Goal: Transaction & Acquisition: Subscribe to service/newsletter

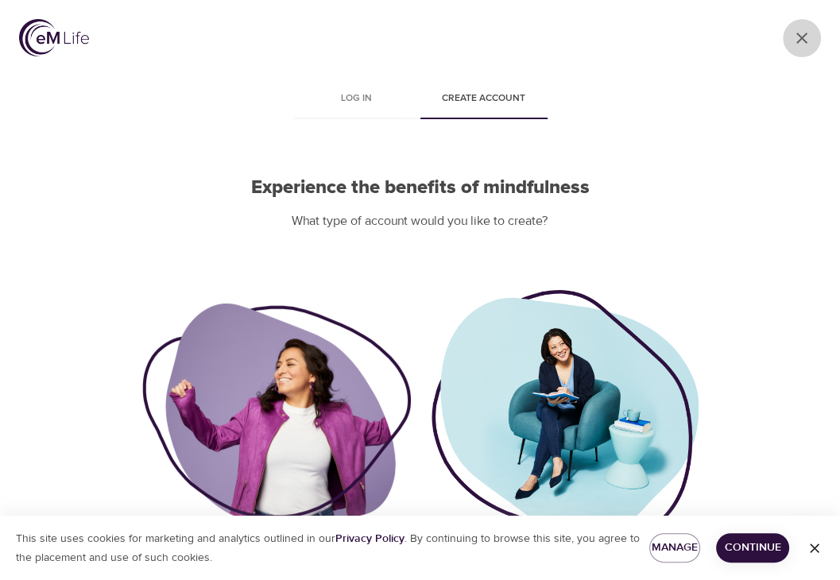
click at [798, 37] on icon "User Profile" at bounding box center [802, 38] width 19 height 19
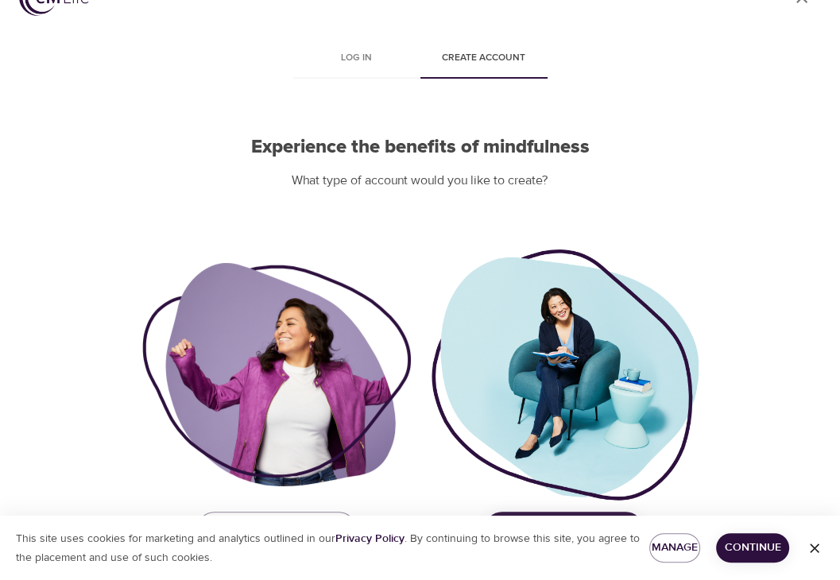
scroll to position [87, 0]
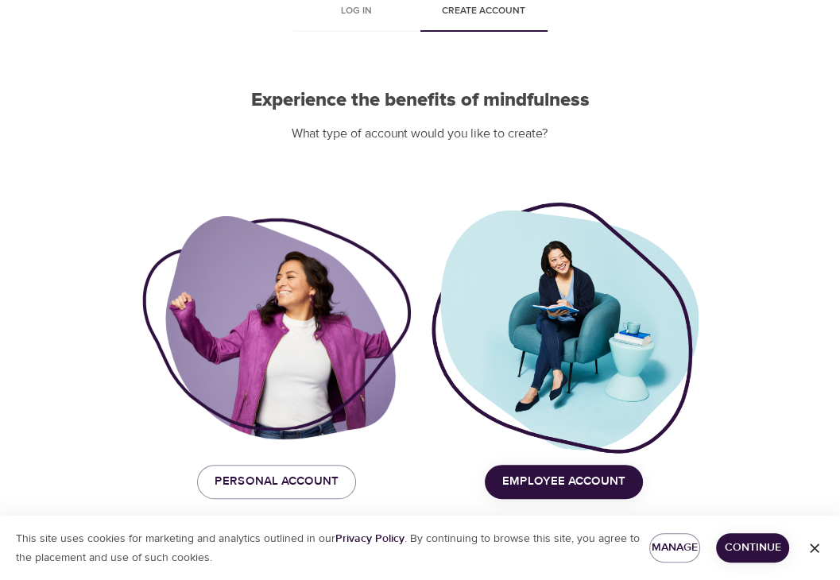
click at [584, 483] on span "Employee Account" at bounding box center [564, 482] width 123 height 21
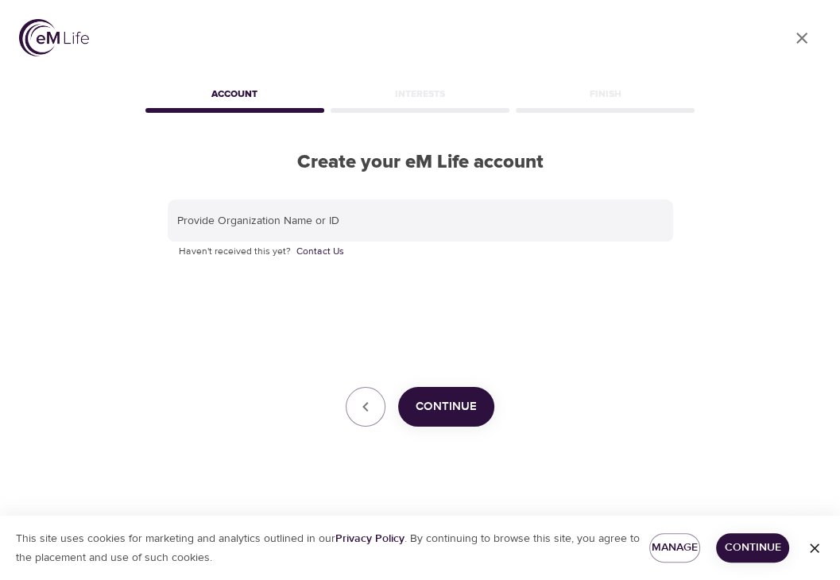
scroll to position [0, 0]
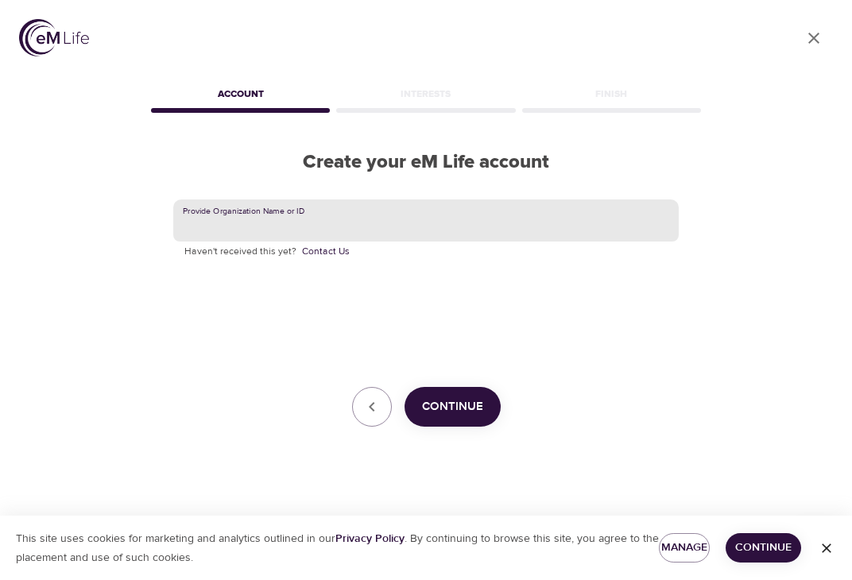
click at [456, 223] on input "text" at bounding box center [426, 221] width 506 height 43
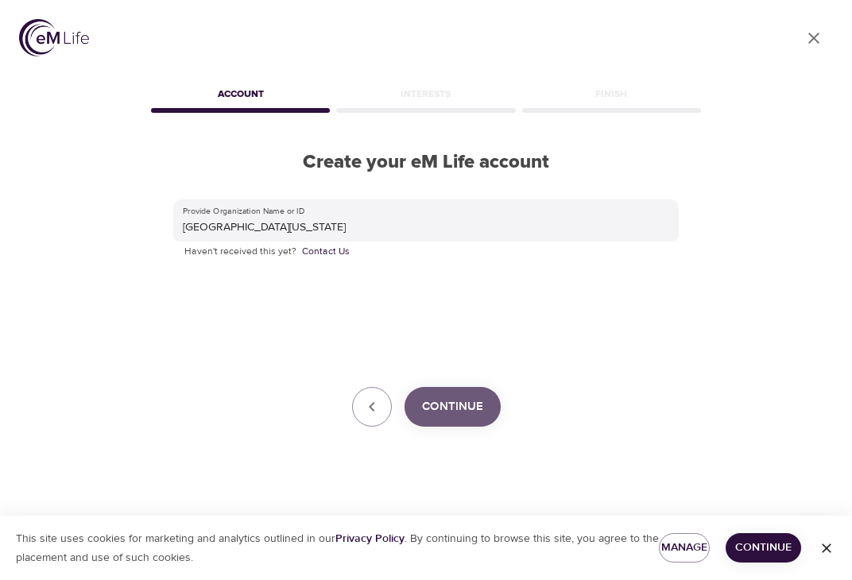
click at [447, 411] on span "Continue" at bounding box center [452, 407] width 61 height 21
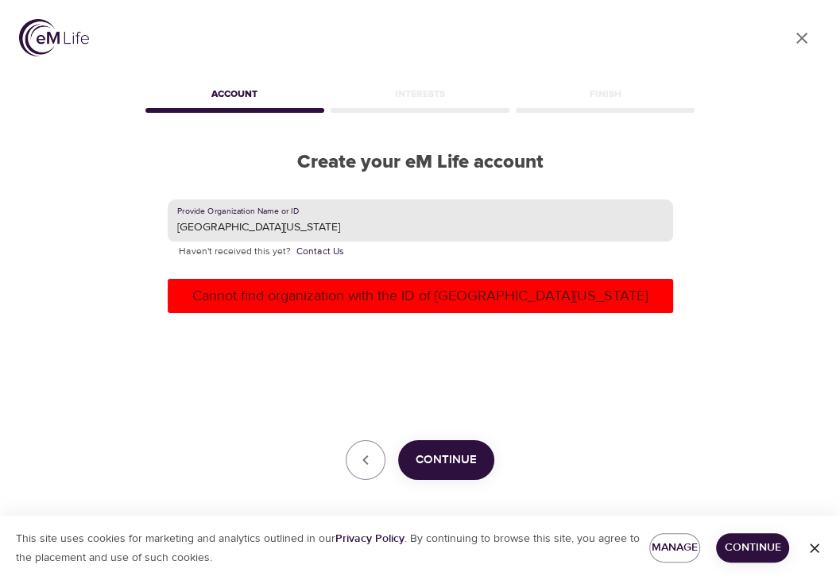
drag, startPoint x: 353, startPoint y: 232, endPoint x: 108, endPoint y: 239, distance: 245.0
click at [108, 239] on div "User Profile Account Interests Finish Create your eM Life account Provide Organ…" at bounding box center [420, 290] width 840 height 580
type input "USA Health"
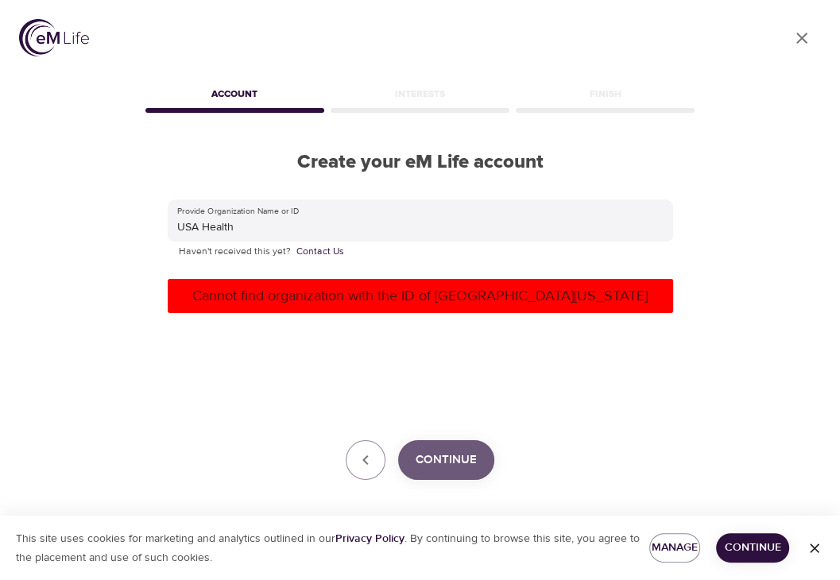
click at [462, 466] on span "Continue" at bounding box center [446, 460] width 61 height 21
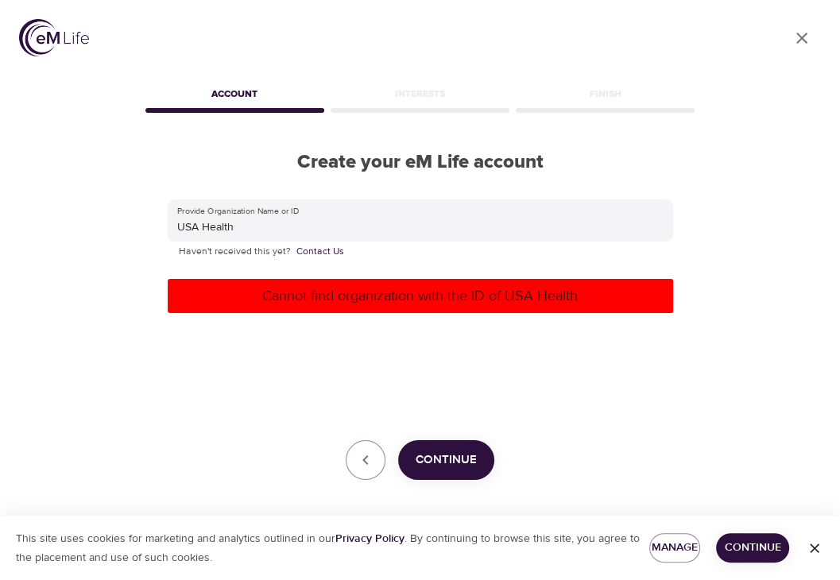
click at [803, 37] on icon "close" at bounding box center [802, 38] width 11 height 11
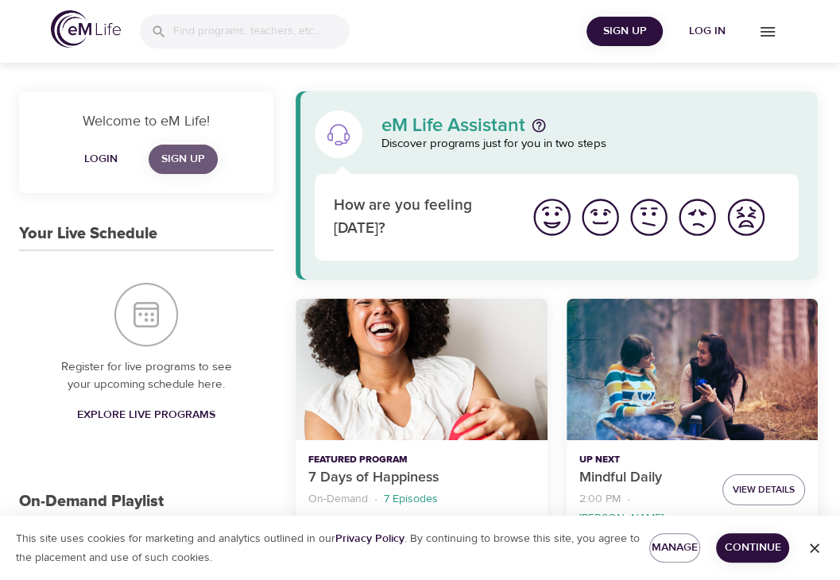
click at [194, 158] on span "Sign Up" at bounding box center [183, 159] width 44 height 20
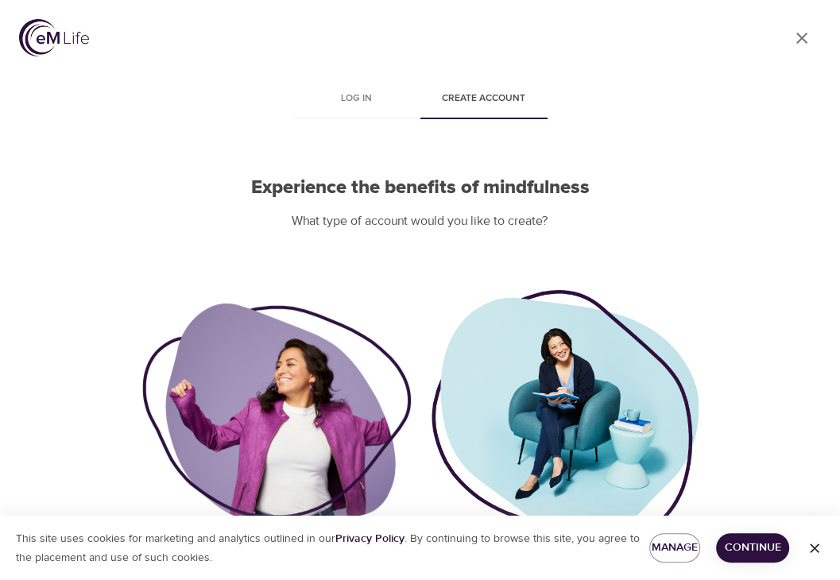
click at [254, 440] on div at bounding box center [276, 415] width 269 height 223
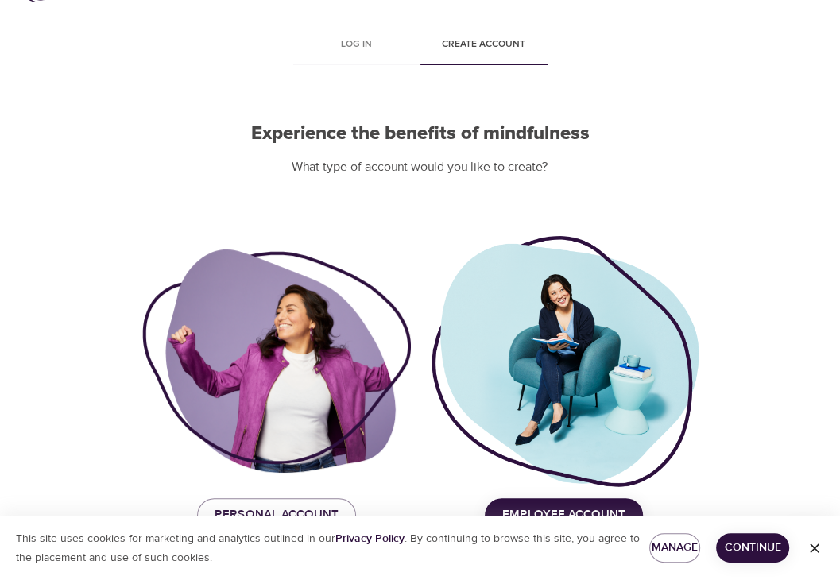
scroll to position [87, 0]
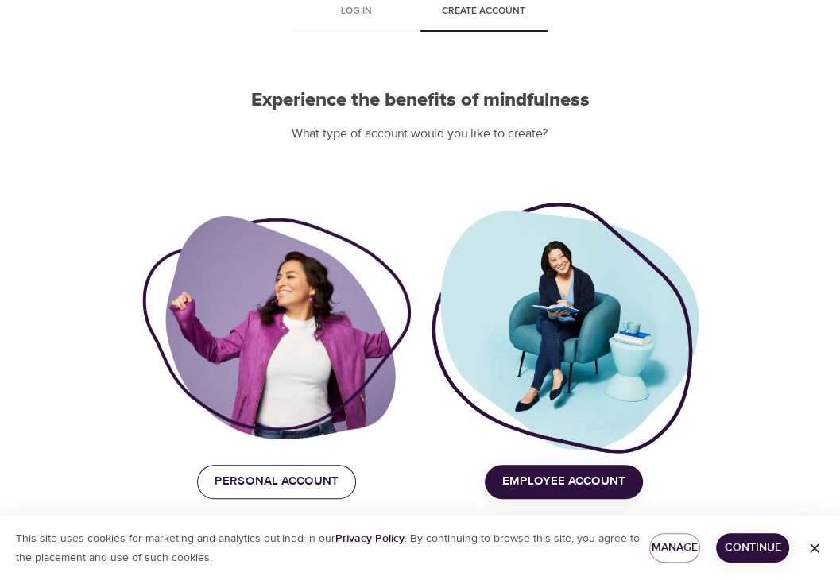
click at [263, 485] on span "Personal Account" at bounding box center [277, 482] width 124 height 21
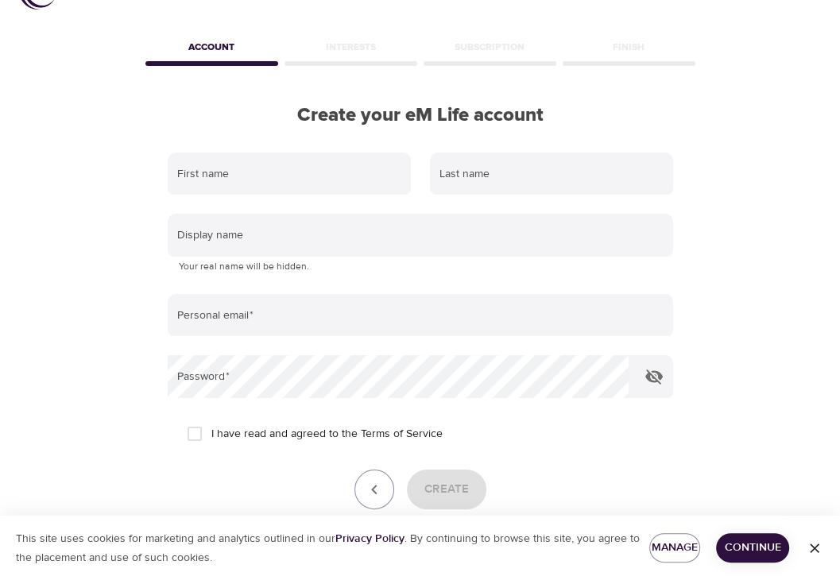
scroll to position [0, 0]
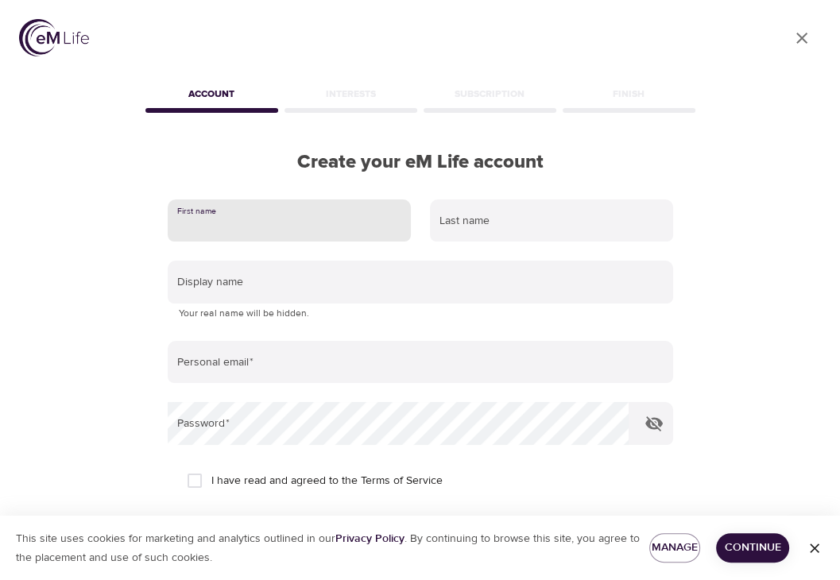
click at [296, 220] on input "text" at bounding box center [289, 221] width 243 height 43
type input "[PERSON_NAME]"
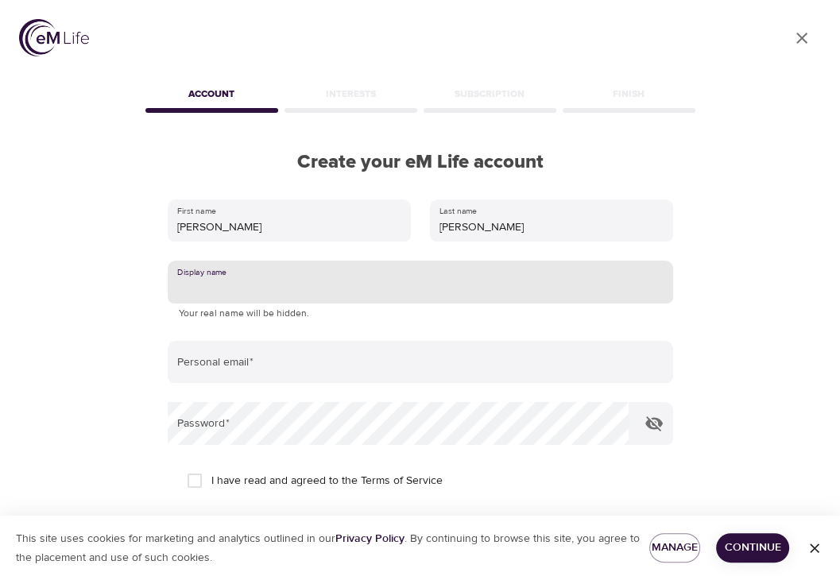
click at [309, 294] on input "text" at bounding box center [421, 282] width 506 height 43
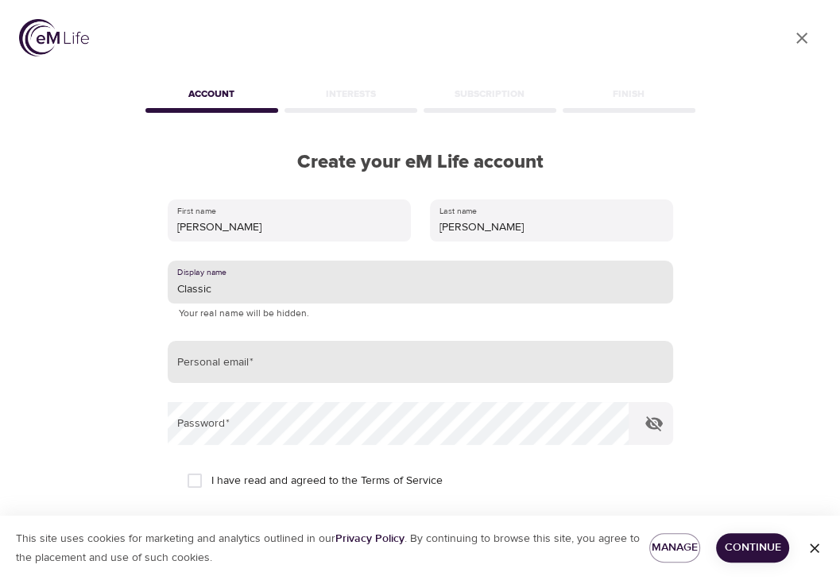
type input "Classic"
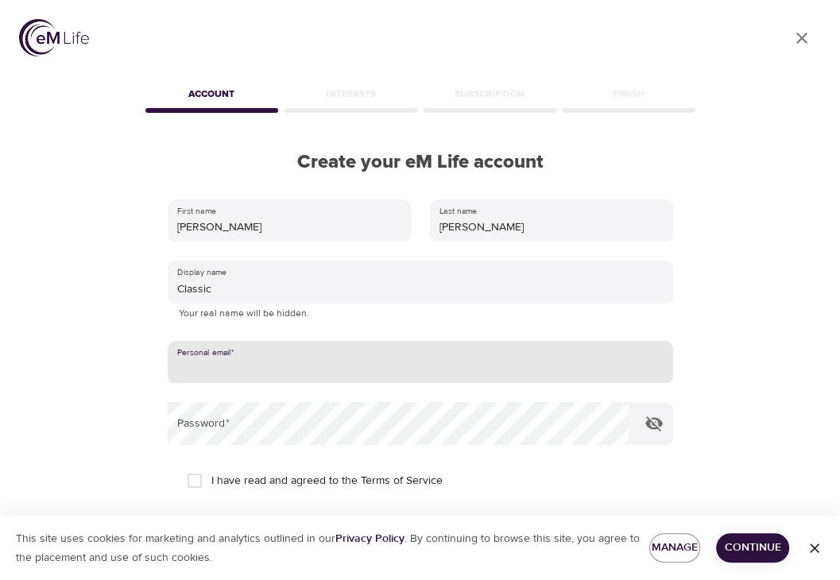
click at [191, 375] on input "email" at bounding box center [421, 362] width 506 height 43
type input "ccwidder@yahoo.com"
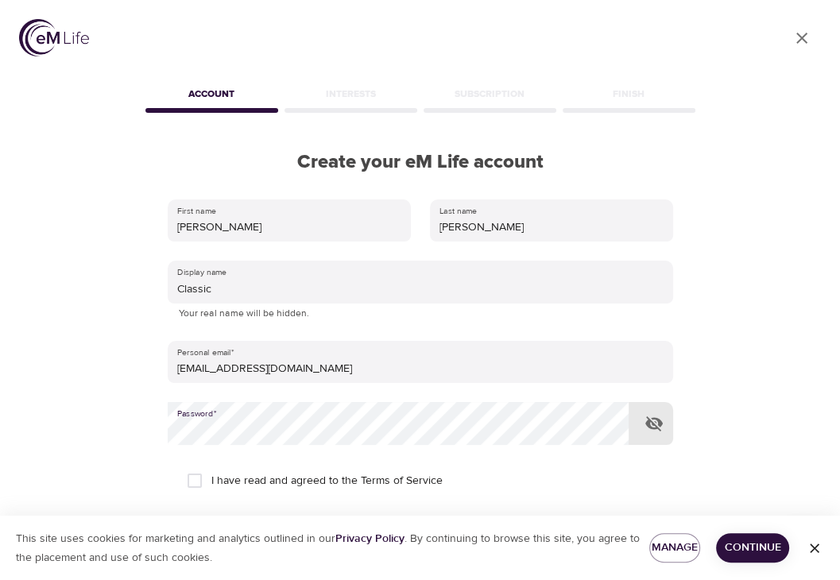
click at [196, 484] on input "I have read and agreed to the Terms of Service" at bounding box center [194, 480] width 33 height 33
checkbox input "true"
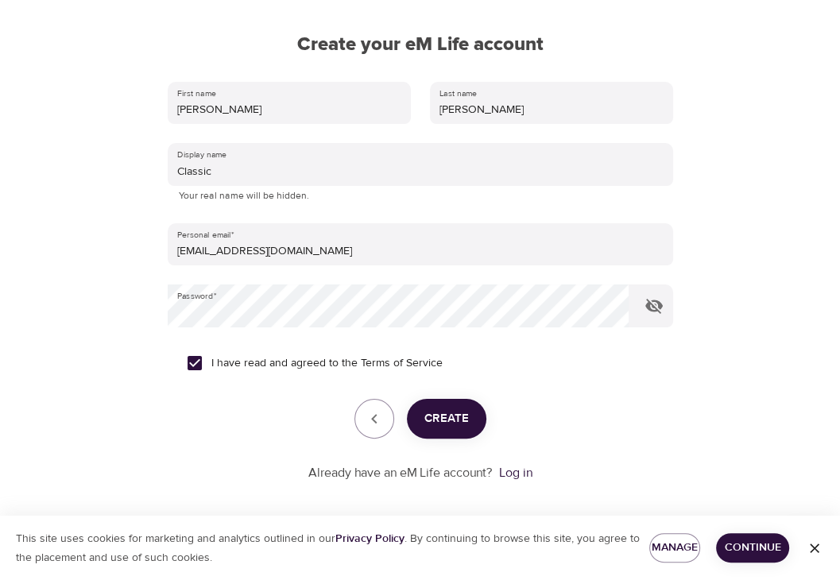
scroll to position [126, 0]
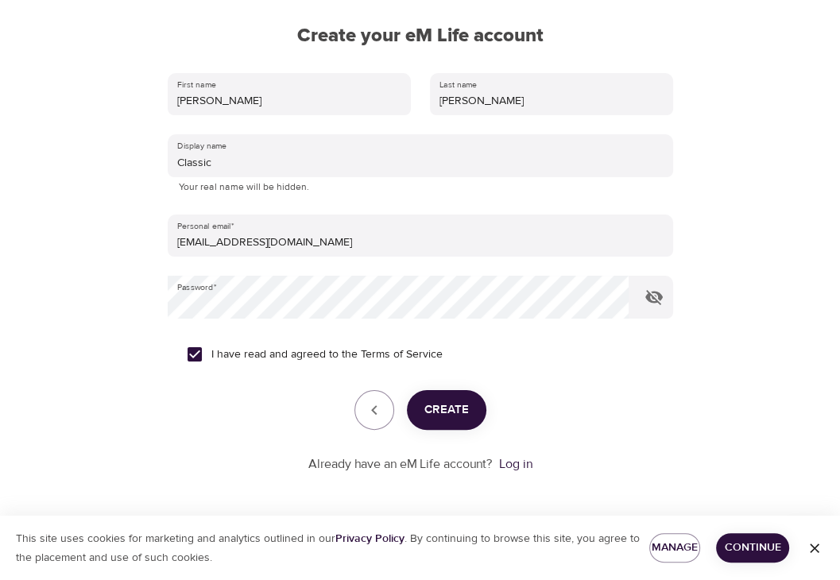
click at [433, 420] on span "Create" at bounding box center [447, 410] width 45 height 21
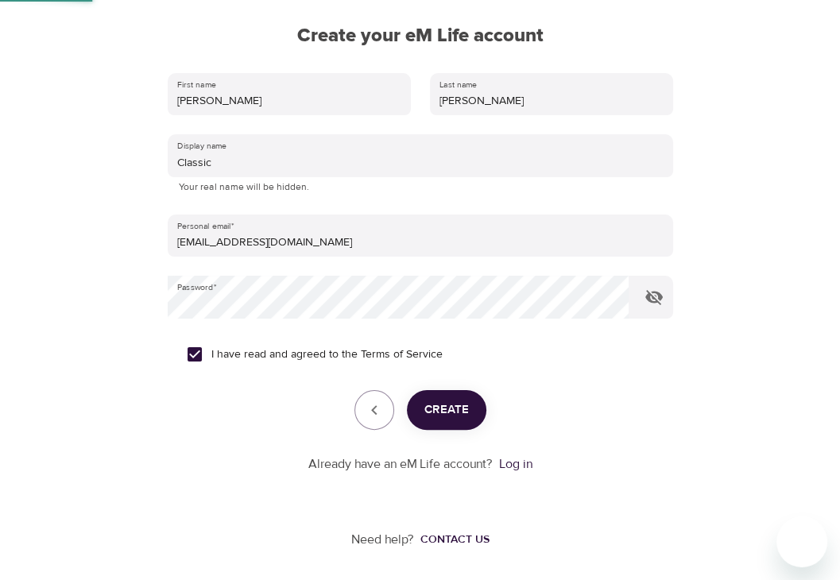
scroll to position [94, 0]
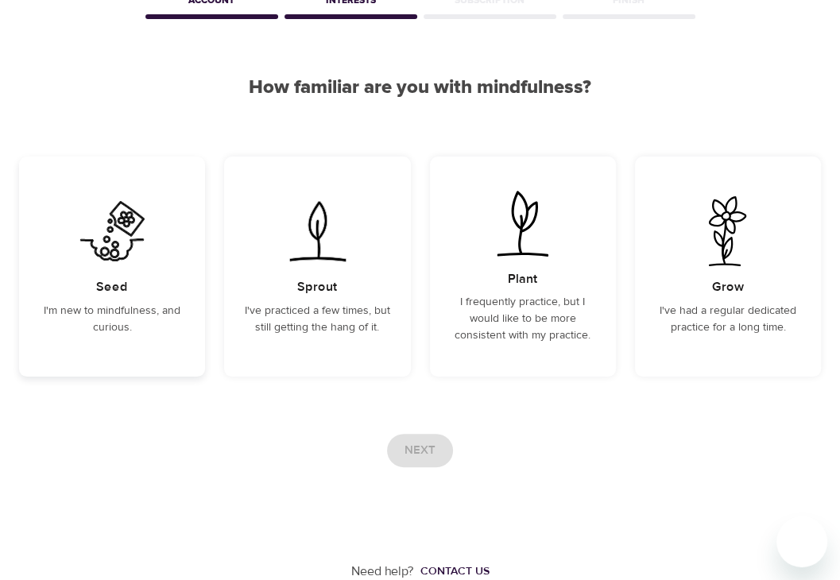
click at [165, 262] on div "Seed I'm new to mindfulness, and curious." at bounding box center [112, 267] width 186 height 220
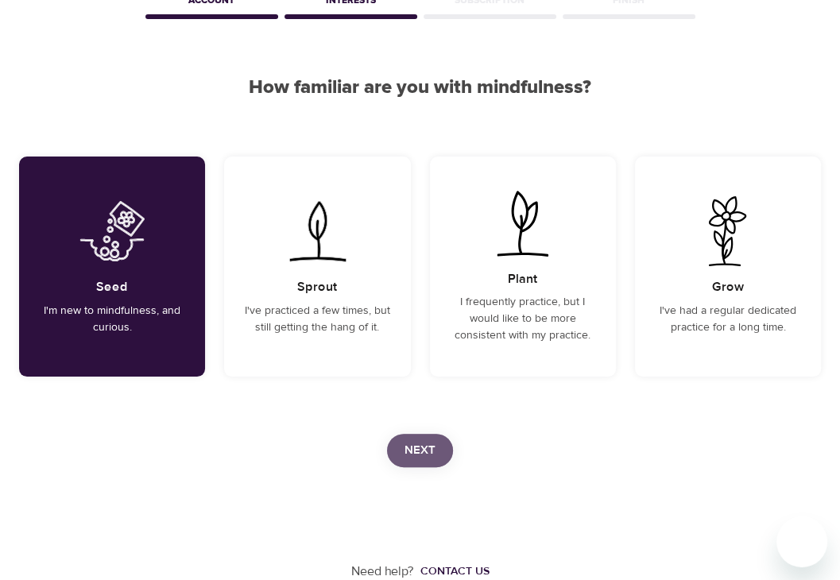
click at [425, 446] on span "Next" at bounding box center [420, 450] width 31 height 21
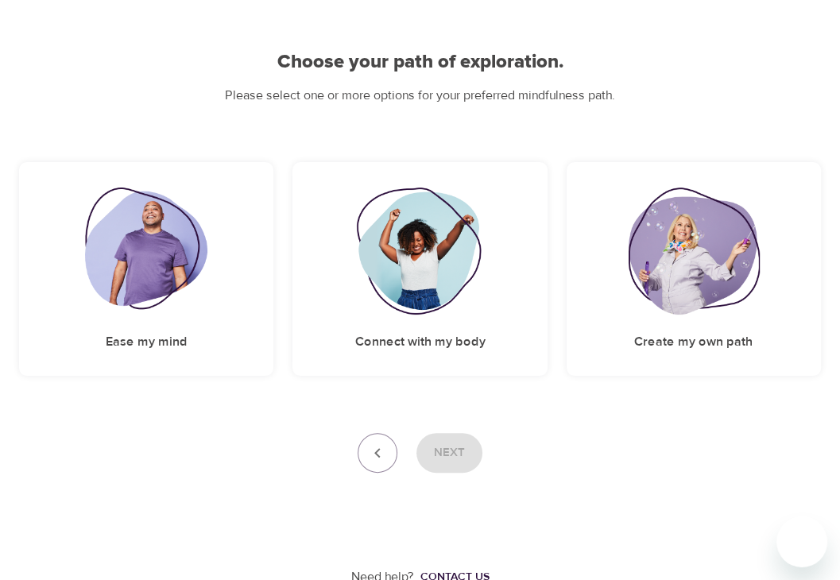
scroll to position [124, 0]
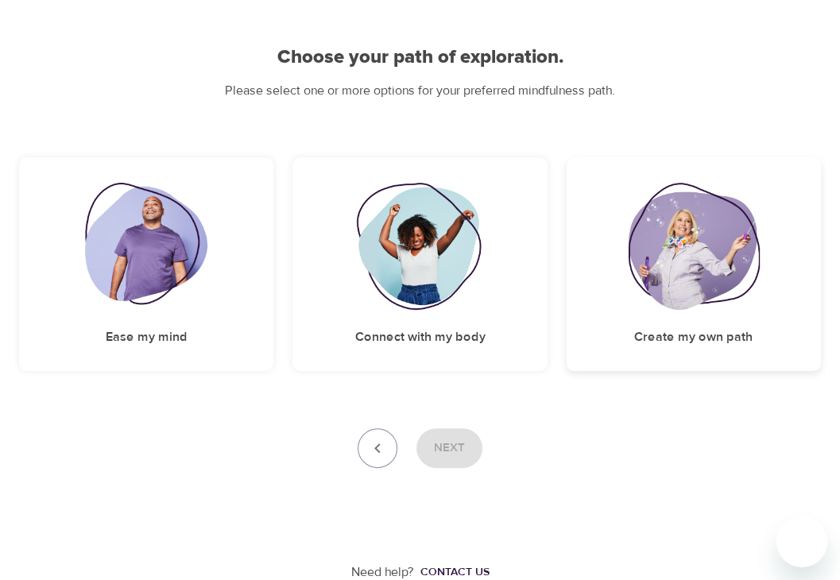
click at [728, 220] on img at bounding box center [694, 246] width 132 height 127
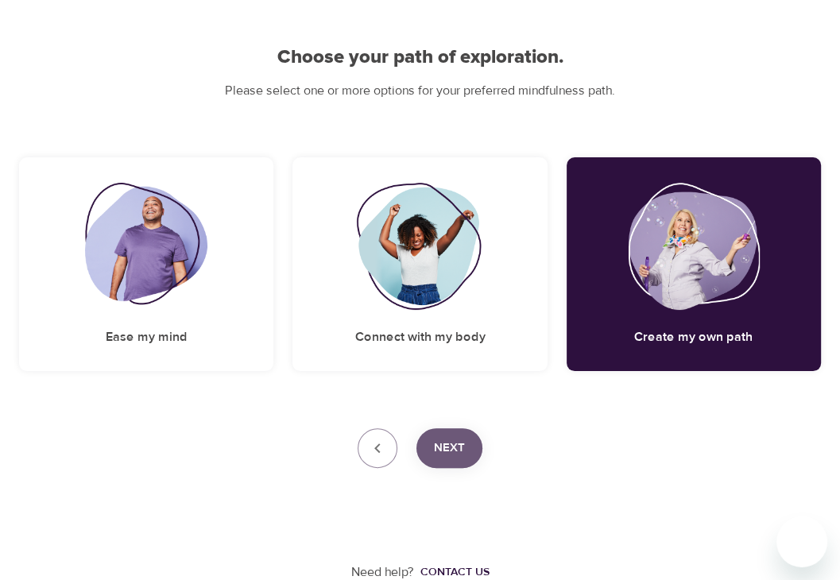
click at [460, 448] on span "Next" at bounding box center [449, 448] width 31 height 21
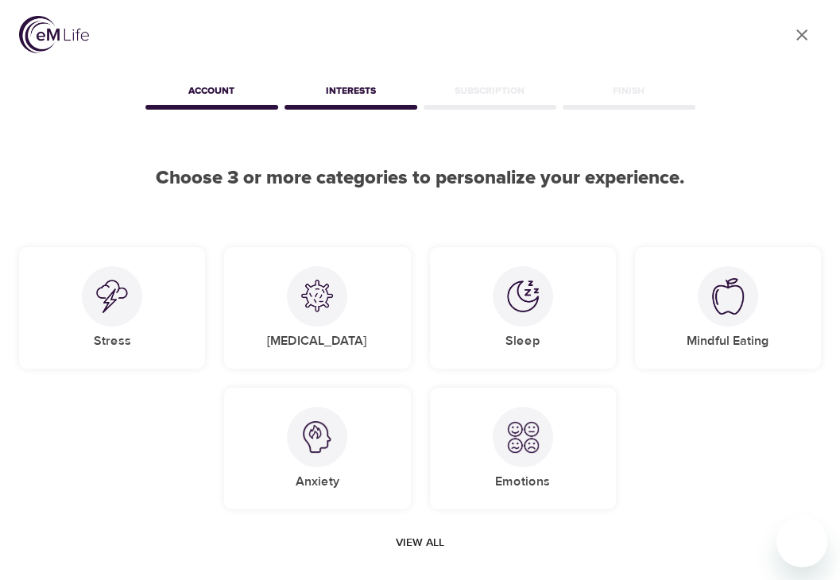
scroll to position [0, 0]
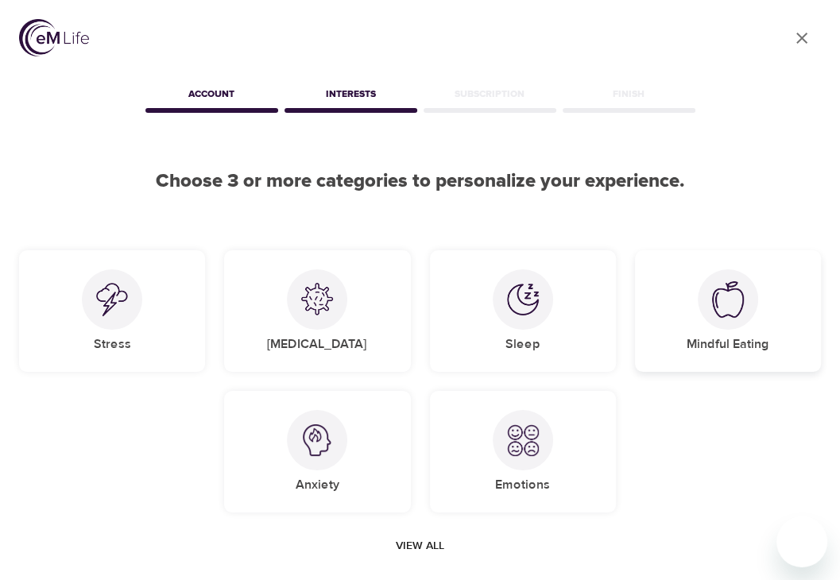
click at [721, 324] on div at bounding box center [728, 300] width 60 height 60
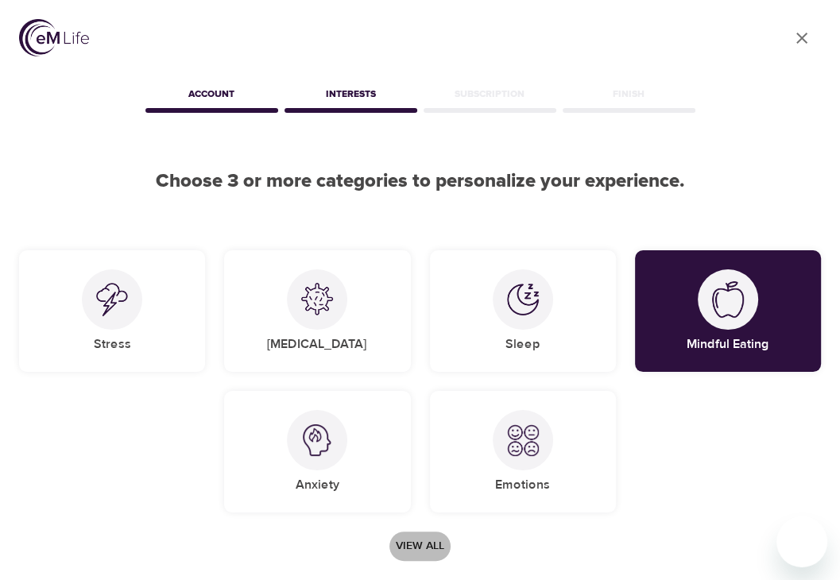
click at [421, 546] on span "View all" at bounding box center [420, 547] width 49 height 20
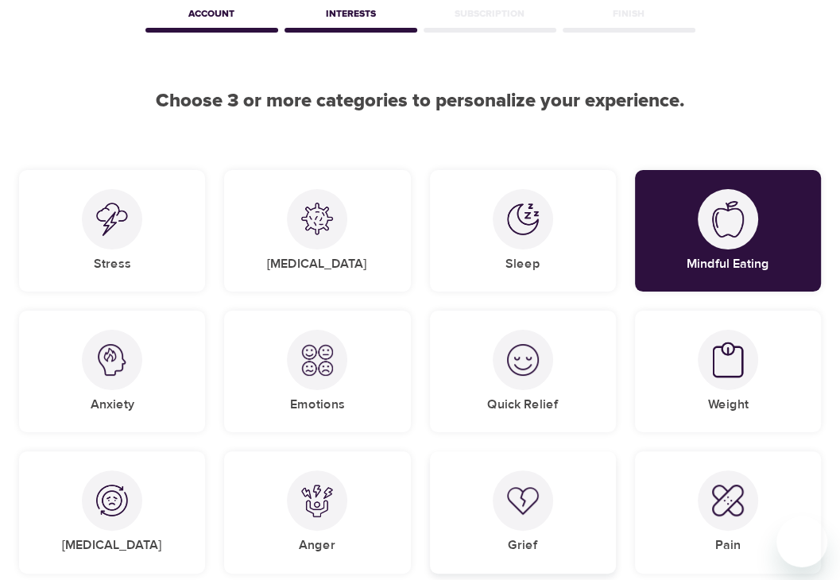
scroll to position [159, 0]
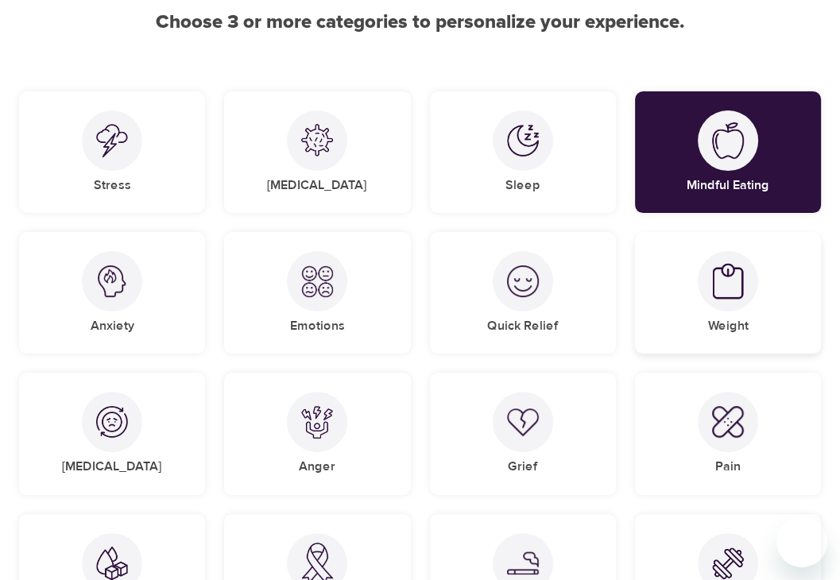
click at [722, 280] on img at bounding box center [728, 281] width 32 height 37
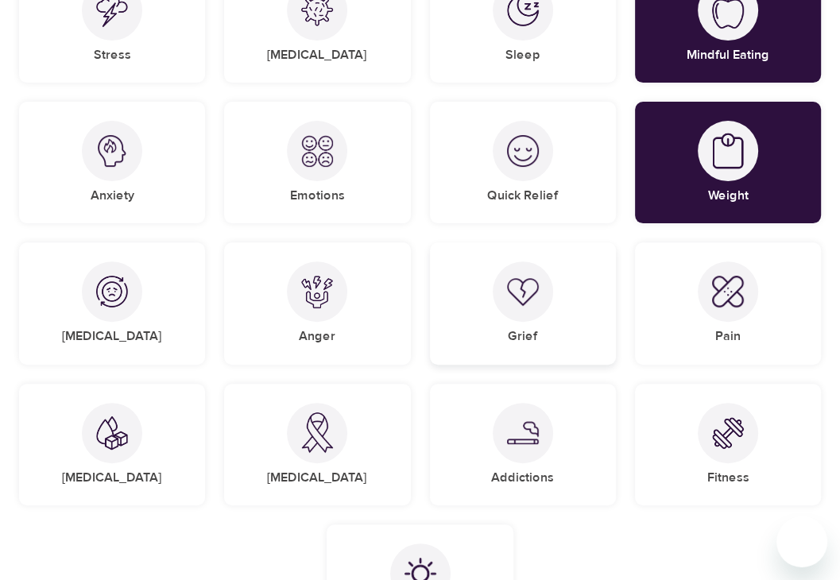
scroll to position [318, 0]
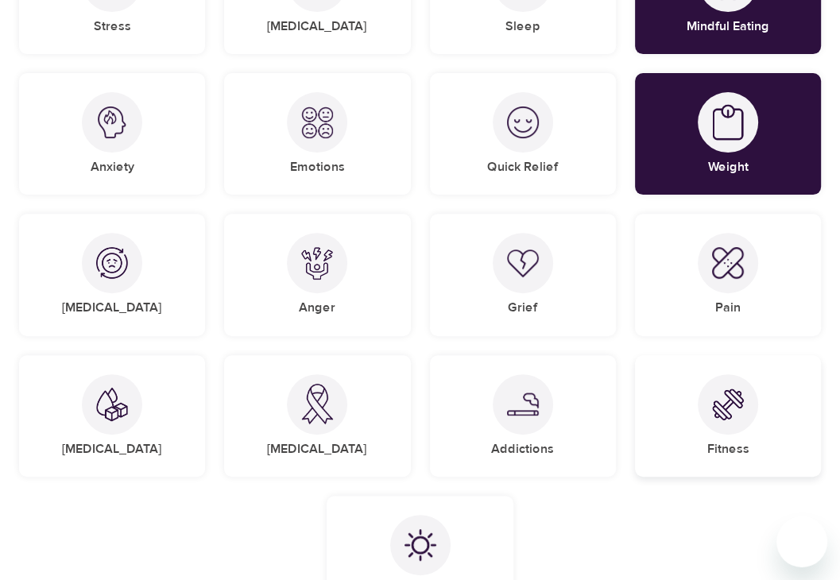
click at [776, 419] on div "Fitness" at bounding box center [728, 416] width 186 height 122
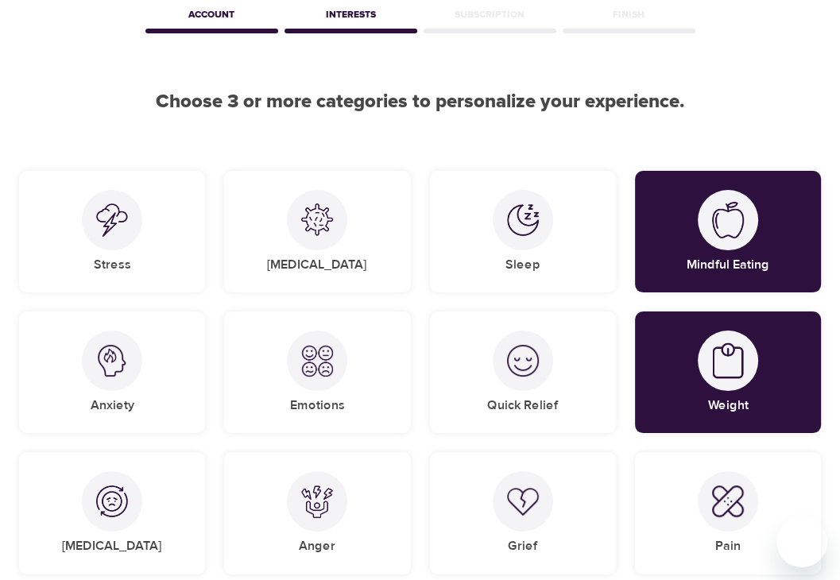
scroll to position [159, 0]
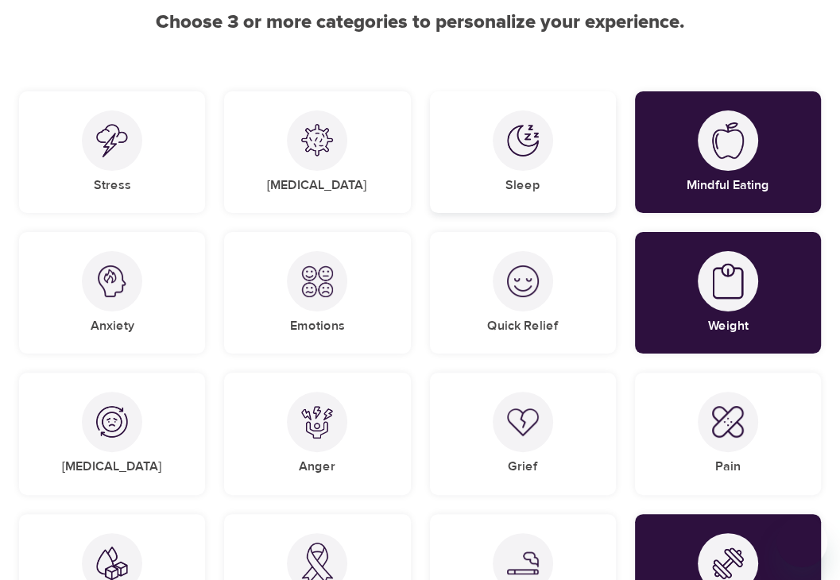
click at [526, 146] on img at bounding box center [523, 141] width 32 height 32
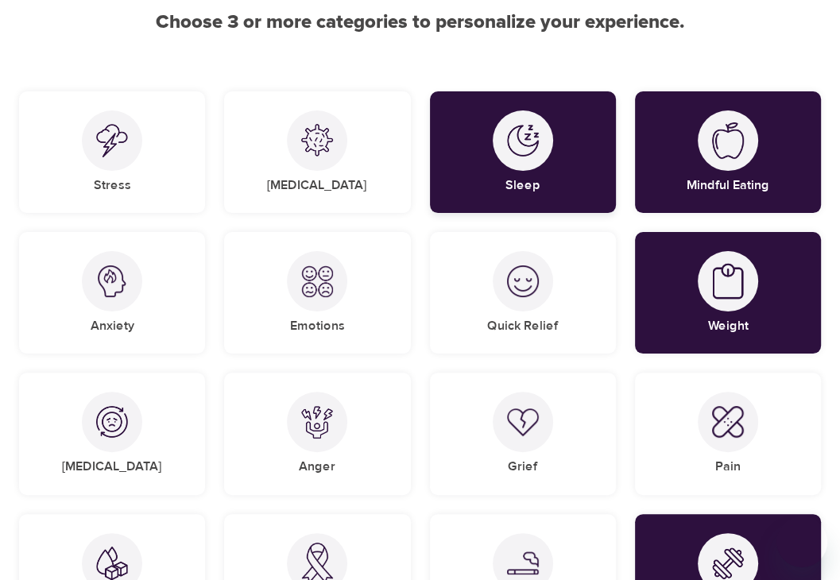
click at [526, 146] on img at bounding box center [523, 141] width 32 height 32
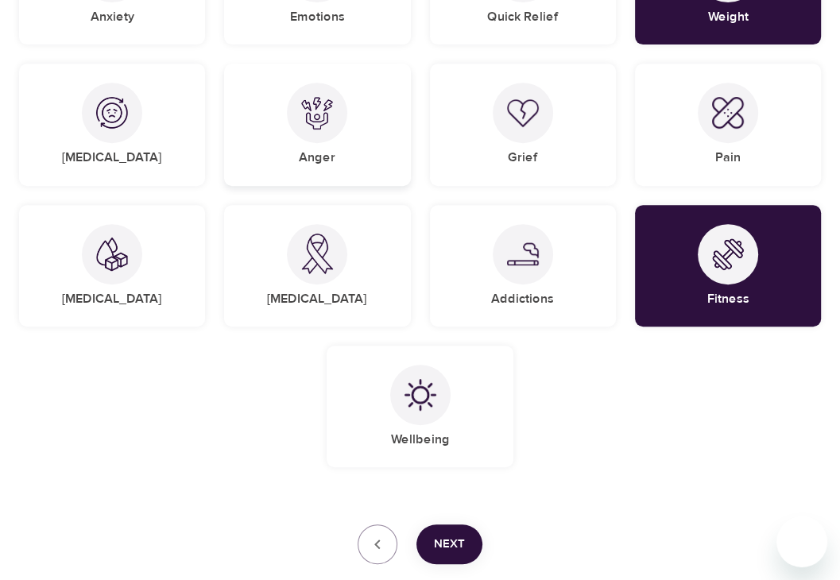
scroll to position [477, 0]
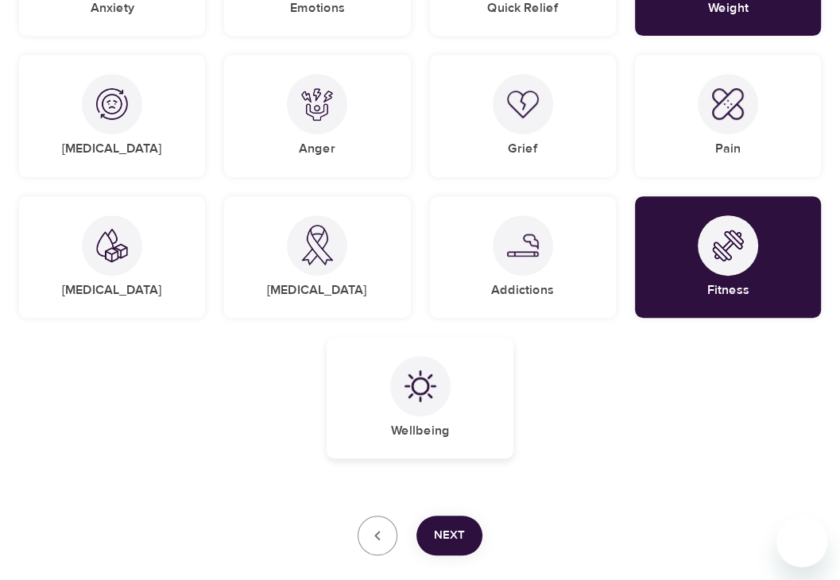
click at [442, 395] on div at bounding box center [420, 386] width 60 height 60
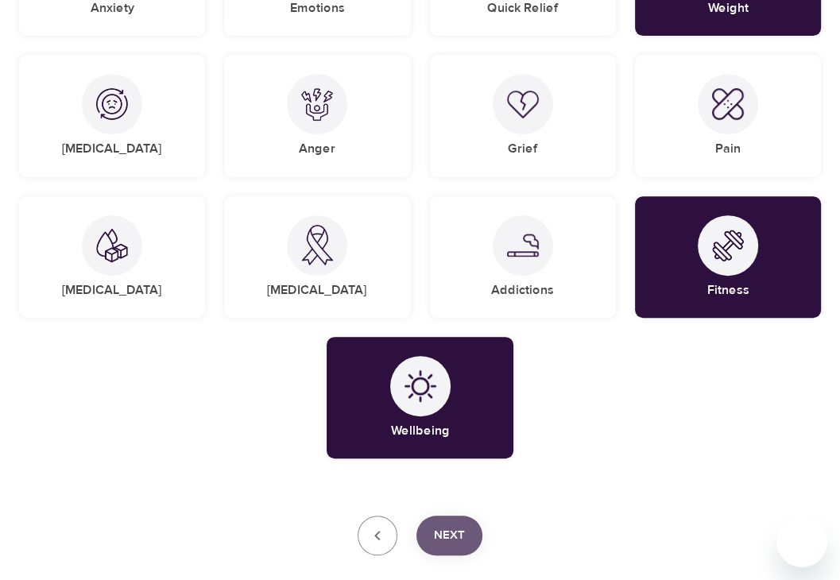
click at [453, 549] on button "Next" at bounding box center [450, 536] width 66 height 40
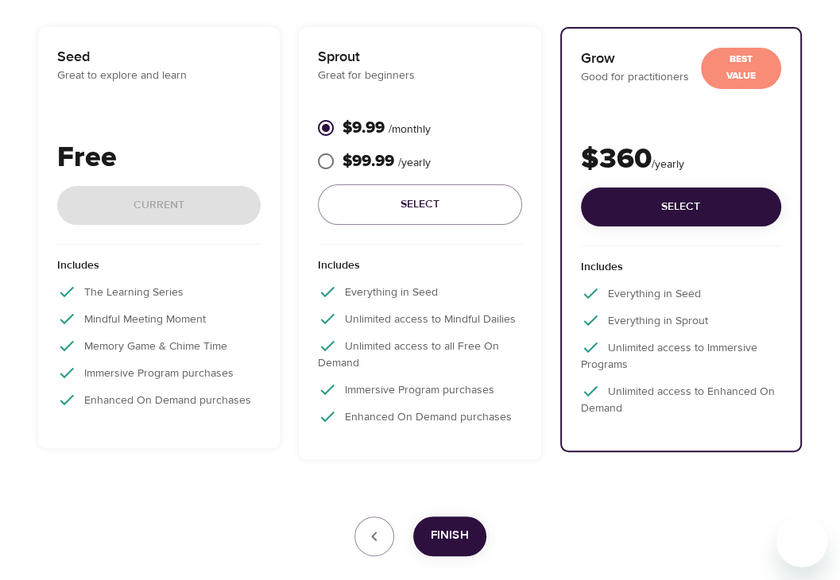
click at [118, 153] on p "Free" at bounding box center [159, 158] width 204 height 43
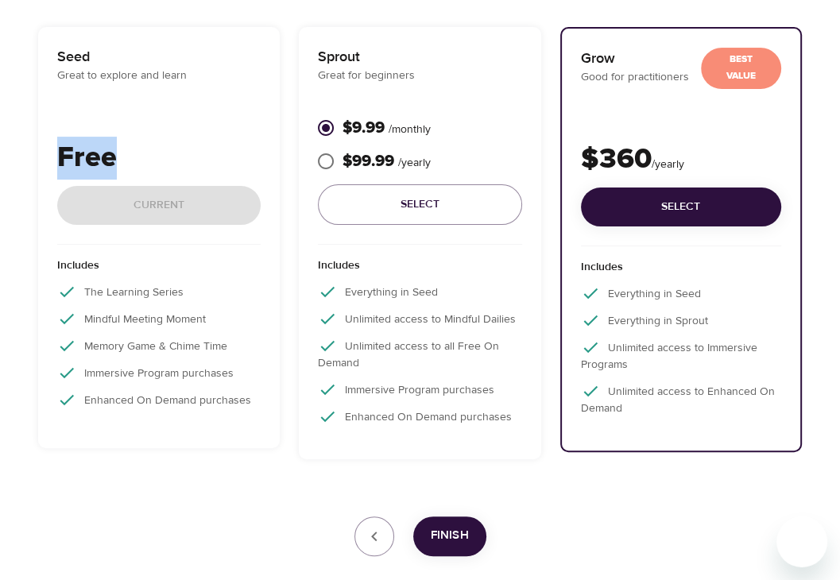
click at [118, 153] on p "Free" at bounding box center [159, 158] width 204 height 43
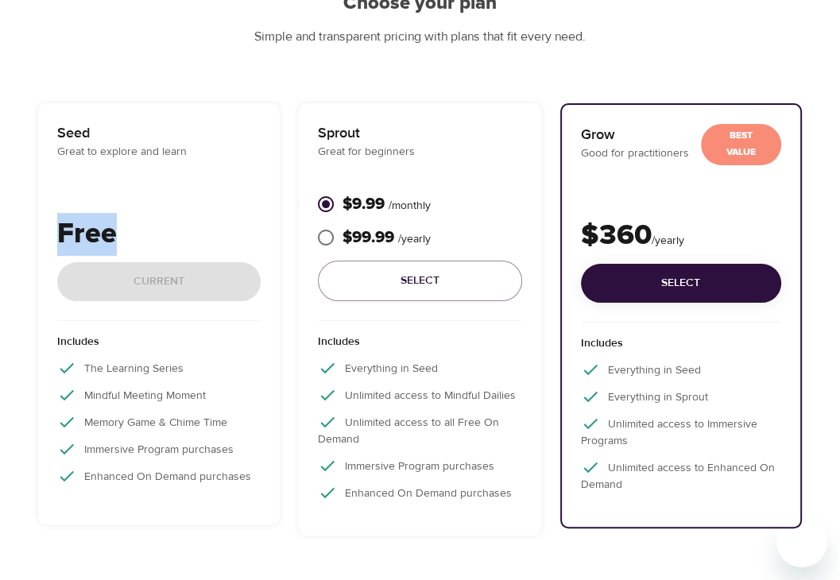
scroll to position [16, 0]
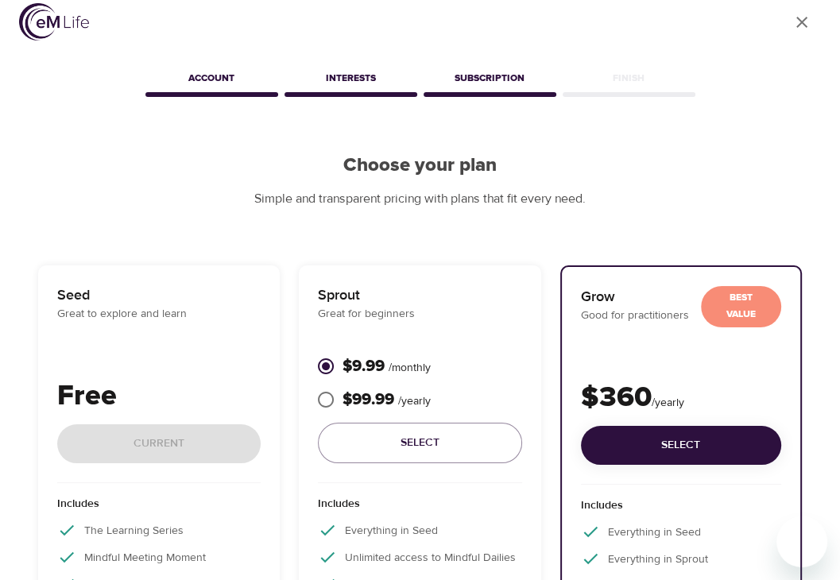
click at [86, 282] on div "Seed Great to explore and learn Free Current Includes The Learning Series Mindf…" at bounding box center [159, 476] width 242 height 421
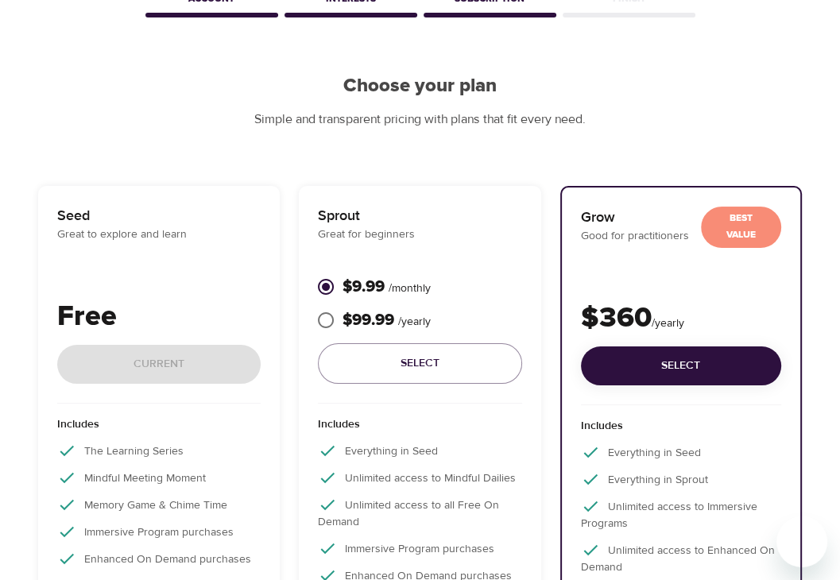
click at [127, 242] on p "Great to explore and learn" at bounding box center [159, 235] width 204 height 17
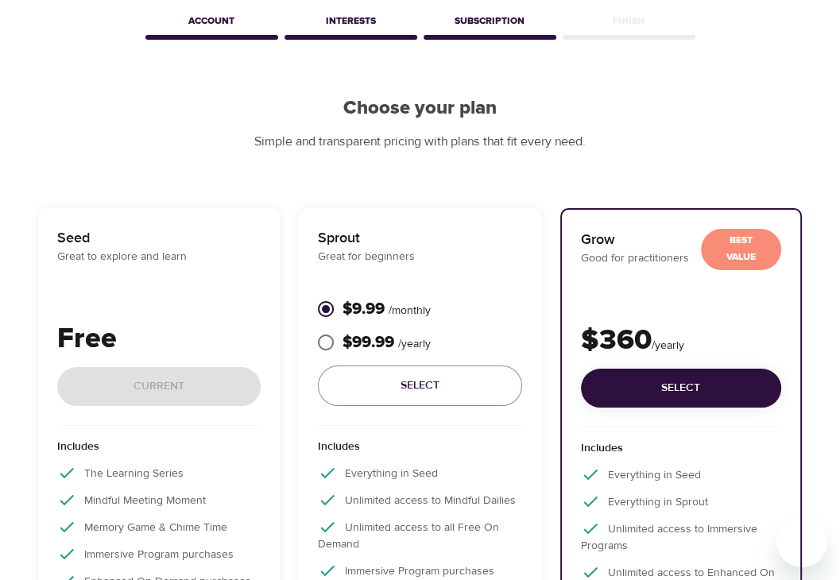
scroll to position [318, 0]
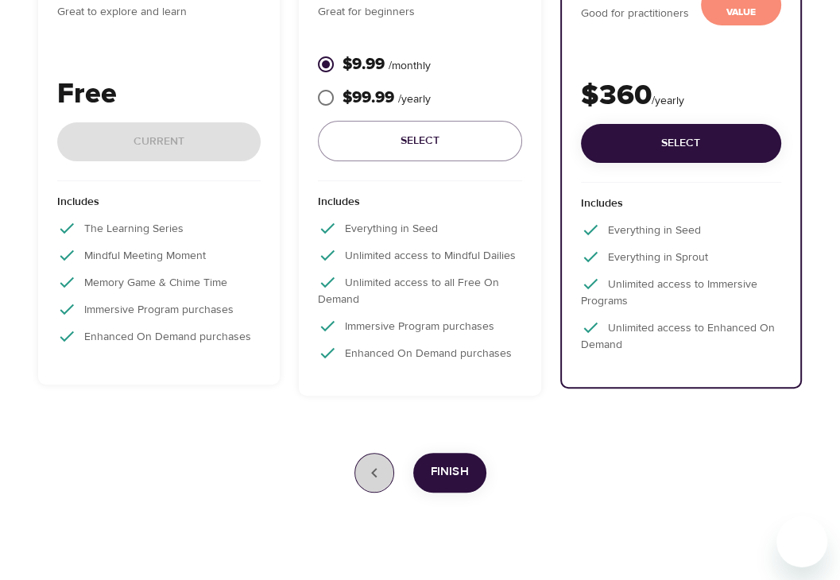
click at [375, 471] on icon "button" at bounding box center [374, 473] width 6 height 10
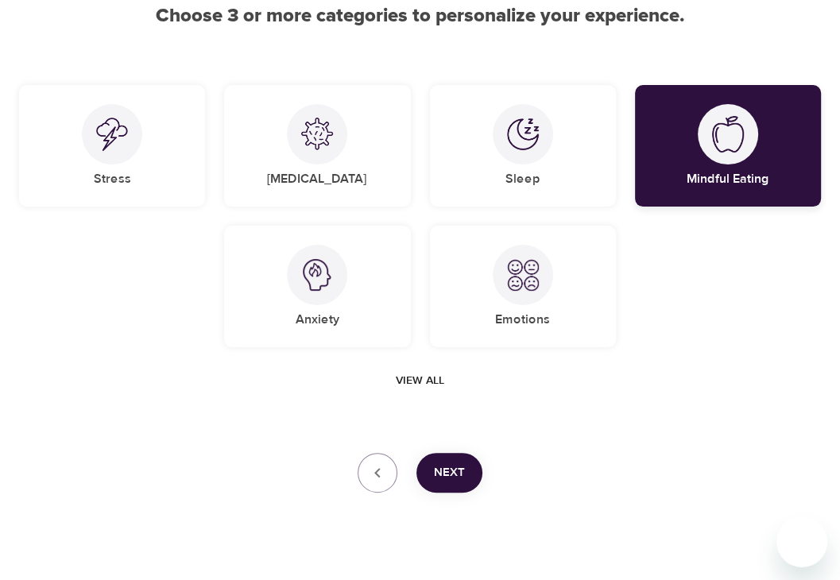
click at [668, 99] on div "Mindful Eating" at bounding box center [728, 146] width 186 height 122
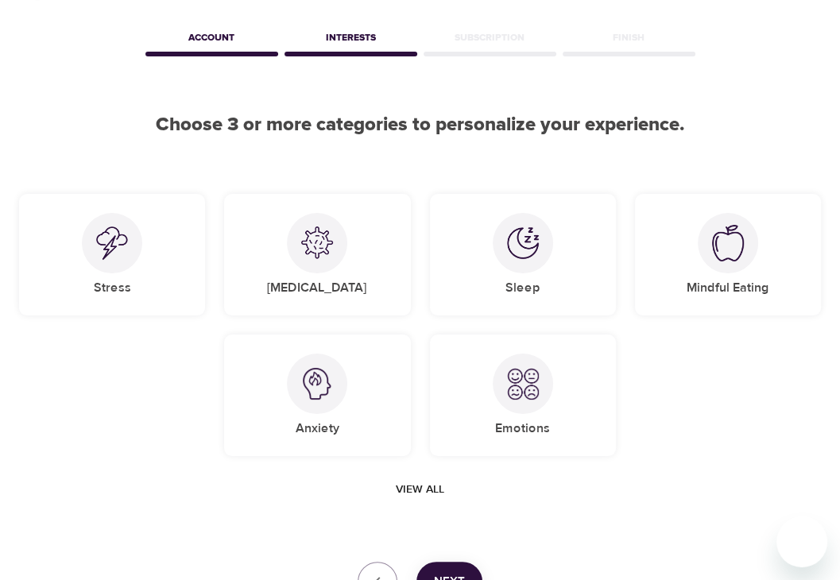
scroll to position [191, 0]
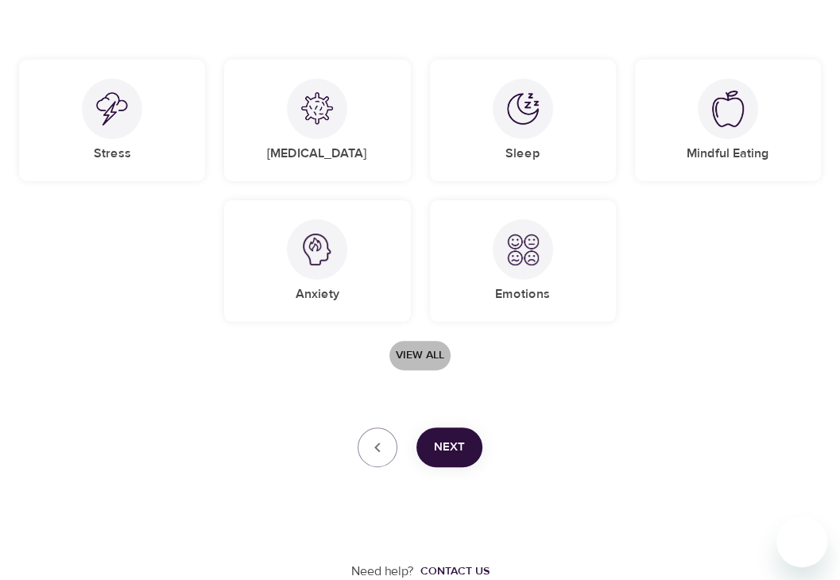
click at [418, 345] on button "View all" at bounding box center [420, 355] width 61 height 29
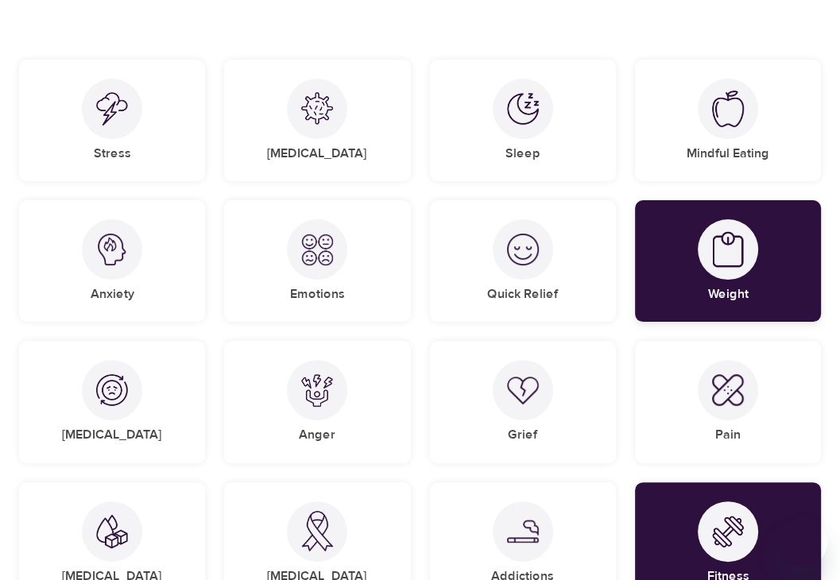
drag, startPoint x: 763, startPoint y: 236, endPoint x: 759, endPoint y: 294, distance: 58.2
click at [763, 236] on div "Weight" at bounding box center [728, 261] width 186 height 122
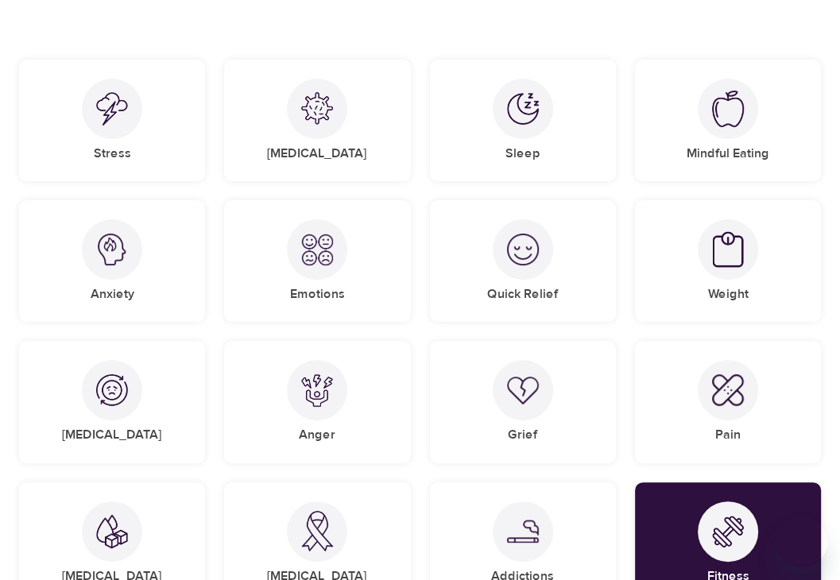
click at [732, 532] on img at bounding box center [728, 532] width 32 height 32
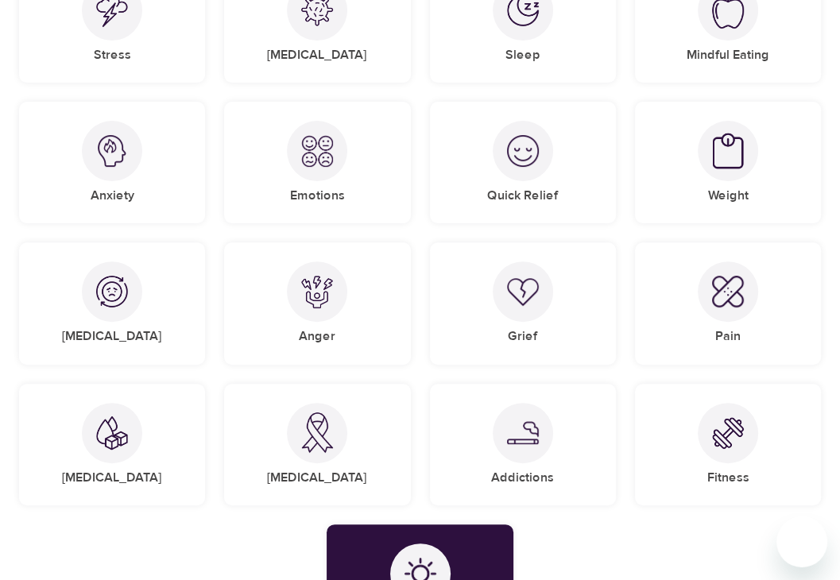
scroll to position [509, 0]
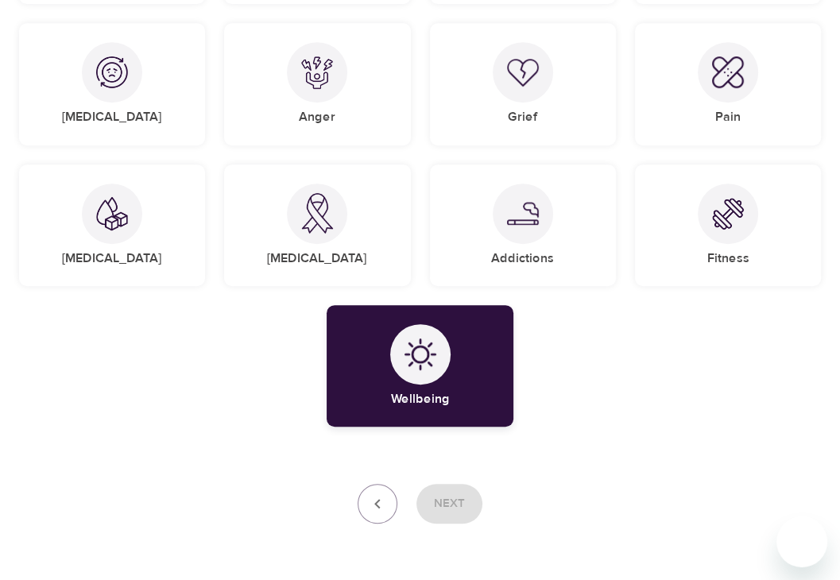
click at [419, 386] on div "Wellbeing" at bounding box center [420, 366] width 186 height 122
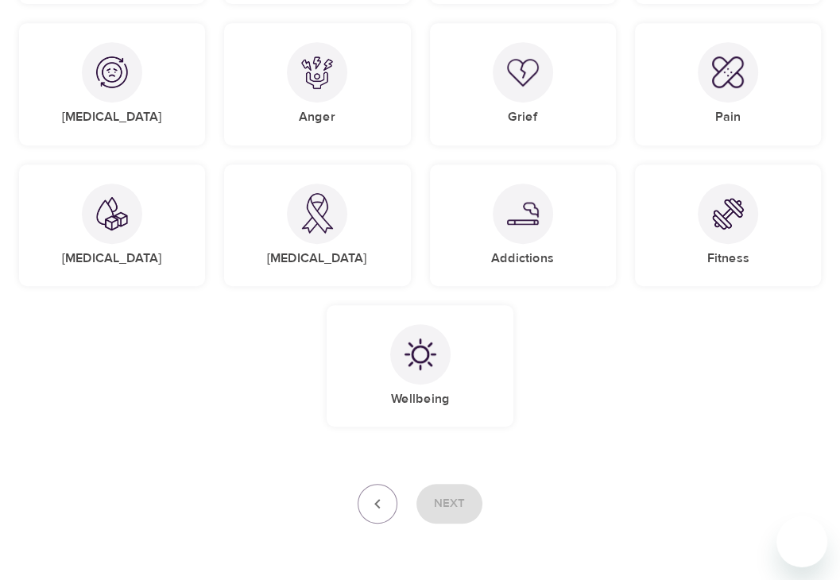
click at [437, 511] on div "Next" at bounding box center [420, 504] width 802 height 40
click at [433, 359] on img at bounding box center [421, 355] width 32 height 32
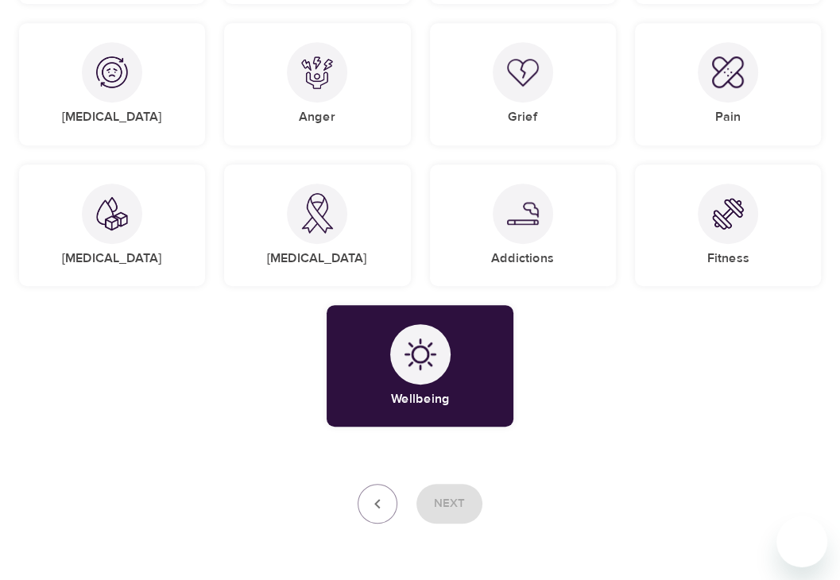
click at [441, 508] on div "Next" at bounding box center [420, 504] width 802 height 40
click at [735, 252] on h5 "Fitness" at bounding box center [728, 258] width 42 height 17
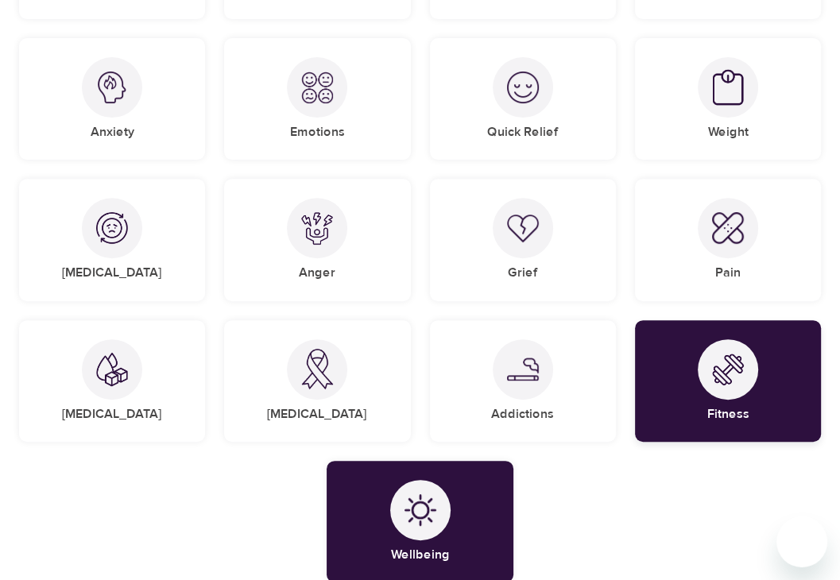
scroll to position [350, 0]
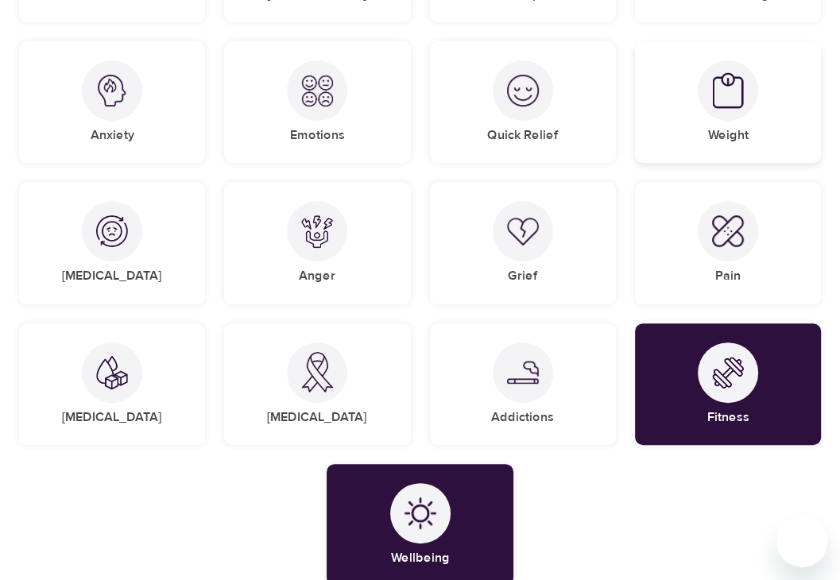
click at [737, 93] on img at bounding box center [728, 90] width 32 height 37
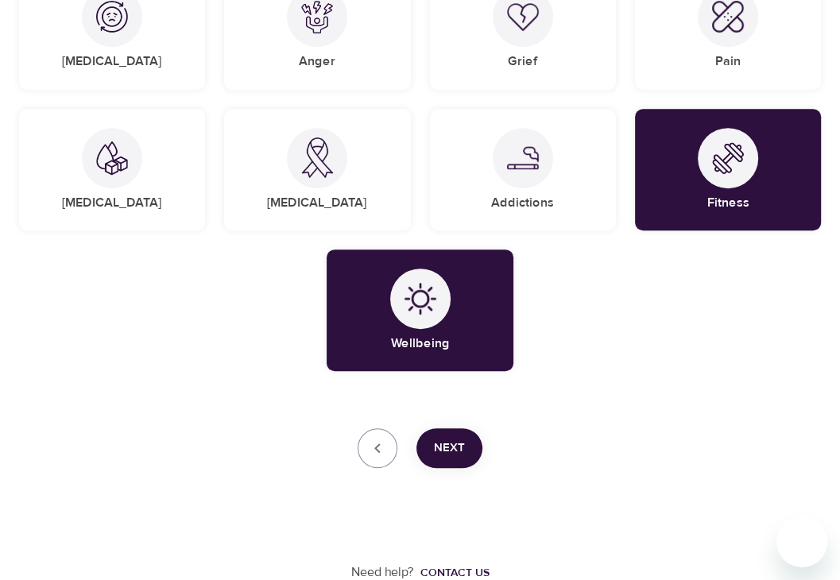
scroll to position [565, 0]
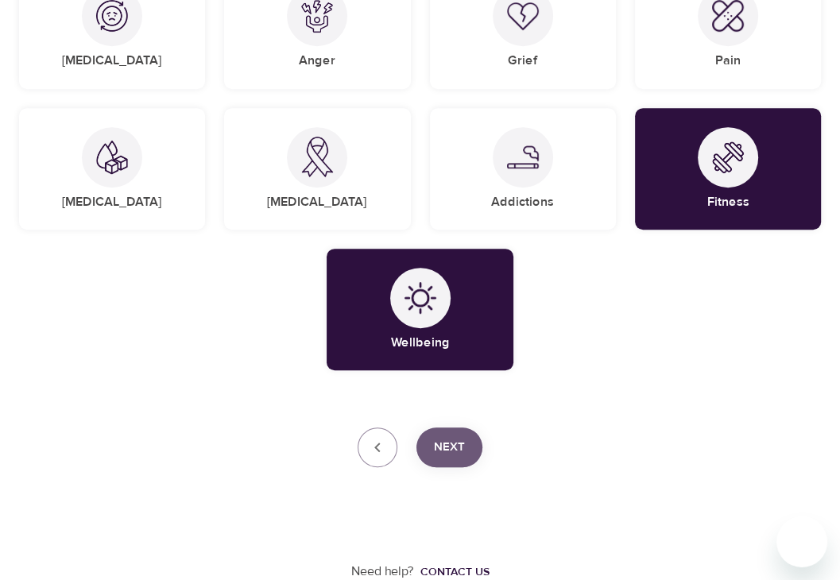
click at [433, 444] on button "Next" at bounding box center [450, 448] width 66 height 40
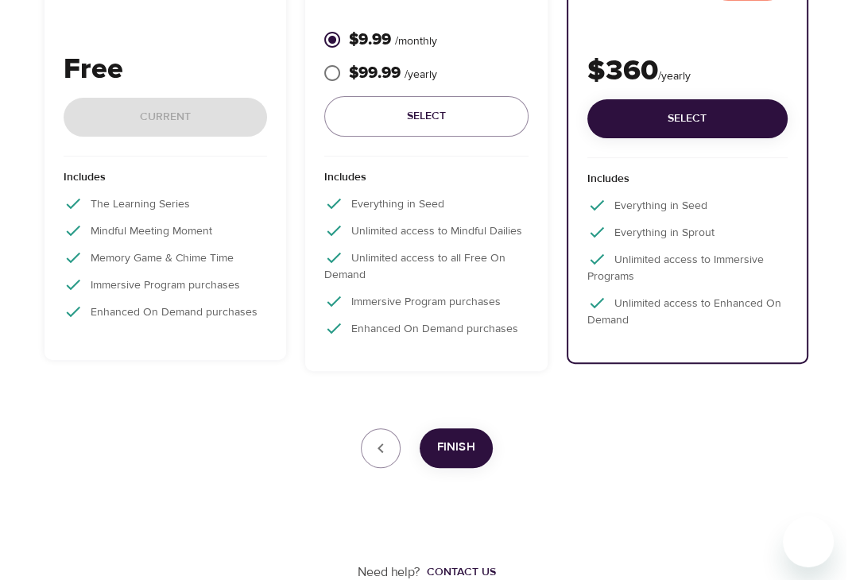
scroll to position [263, 0]
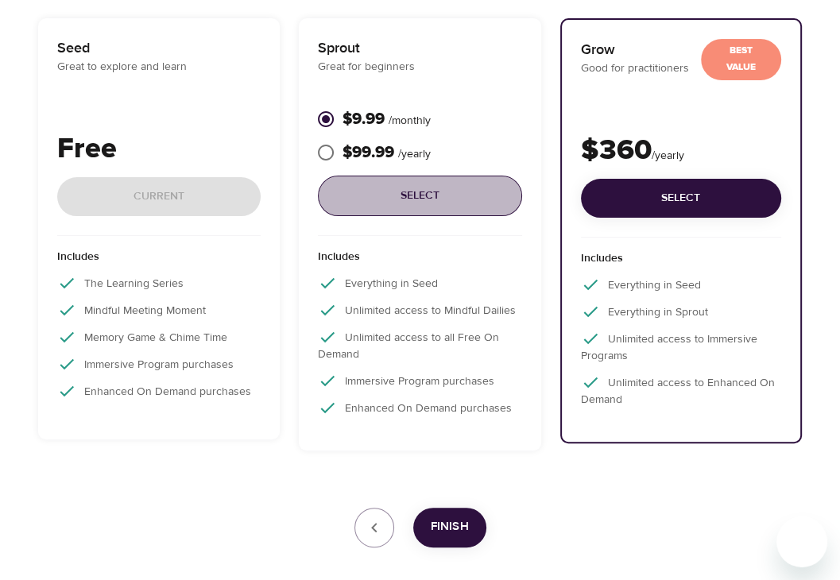
click at [382, 203] on span "Select" at bounding box center [420, 196] width 178 height 20
